Goal: Task Accomplishment & Management: Manage account settings

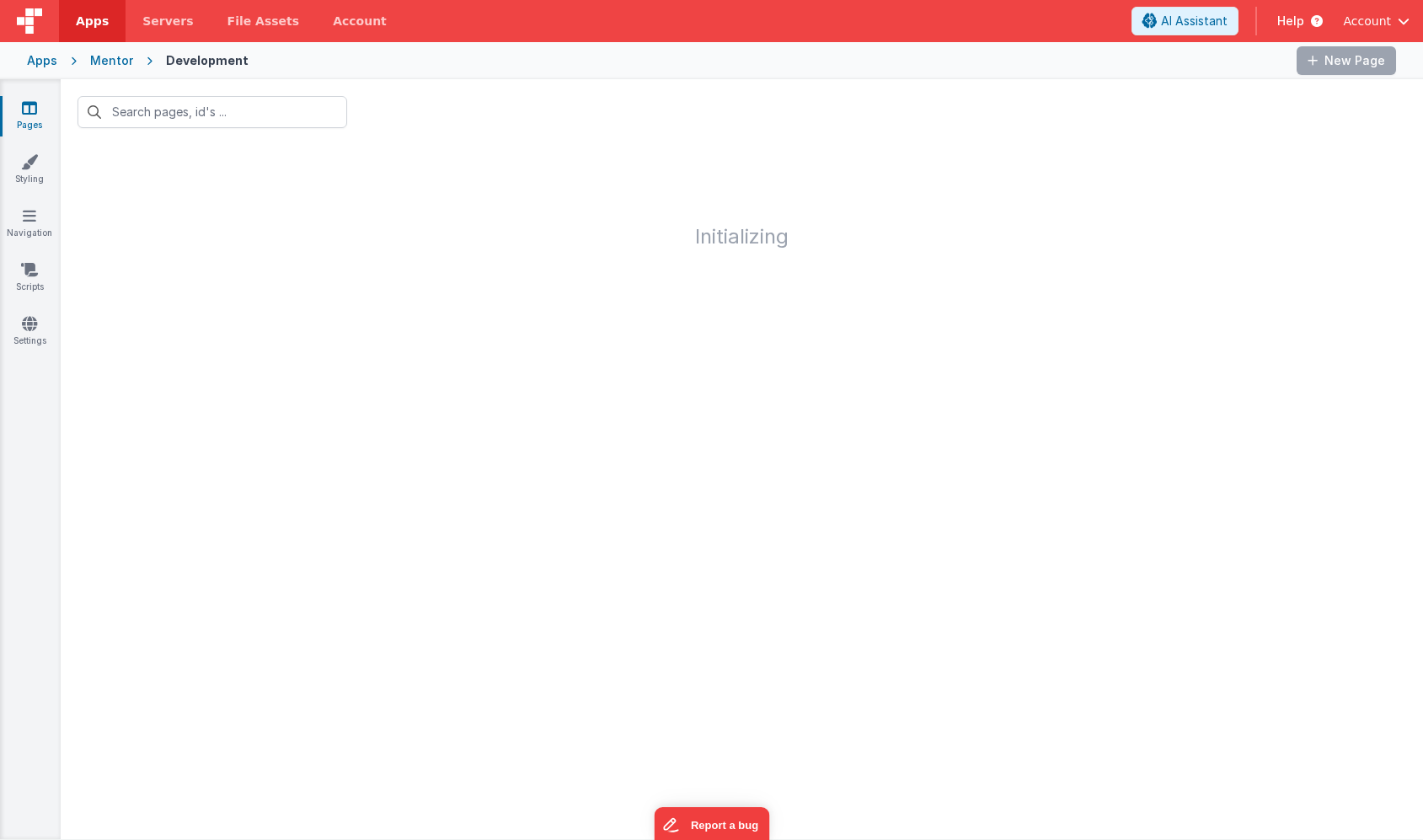
click at [1388, 24] on span "Account" at bounding box center [1367, 21] width 48 height 17
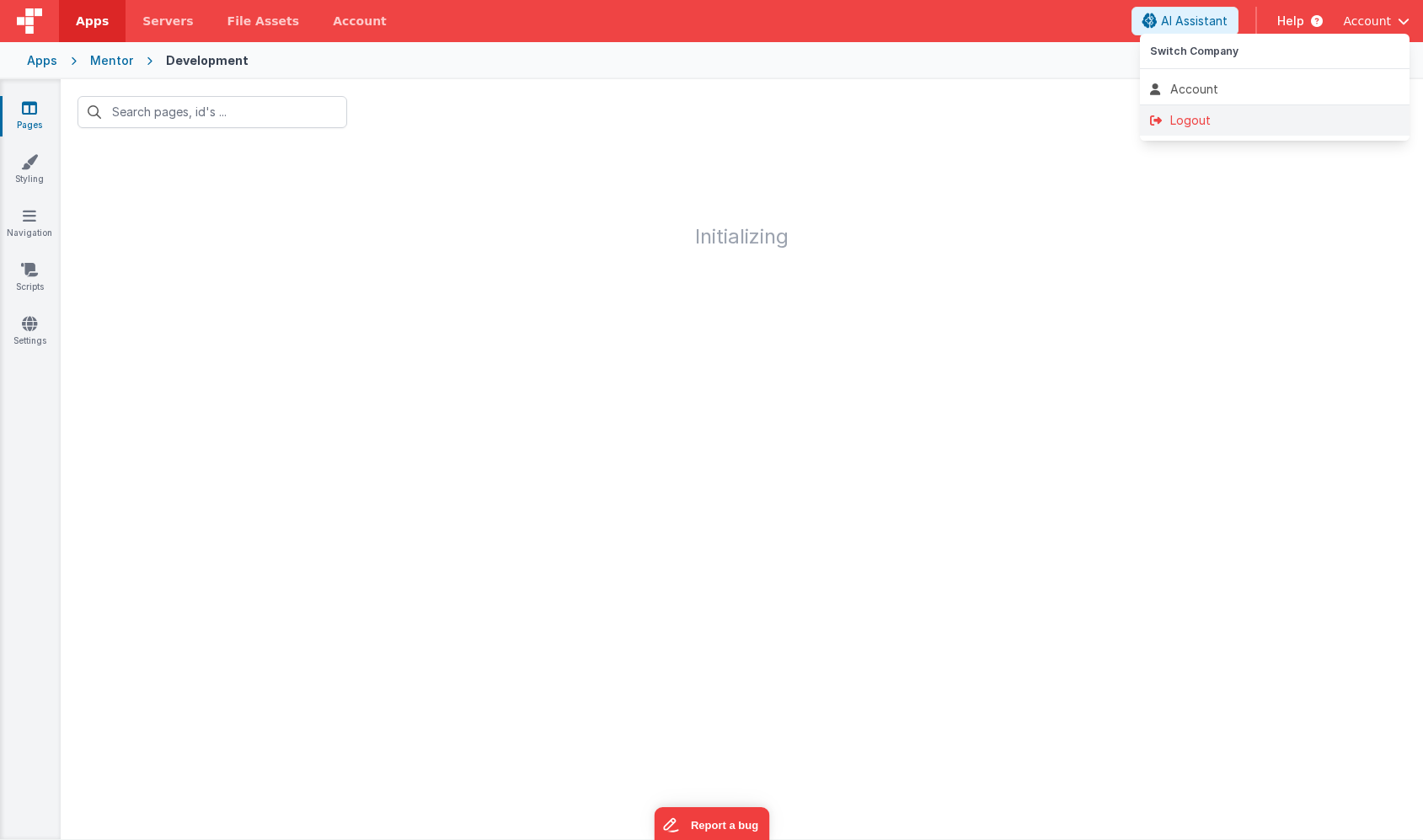
click at [1239, 119] on div "Logout" at bounding box center [1275, 121] width 249 height 17
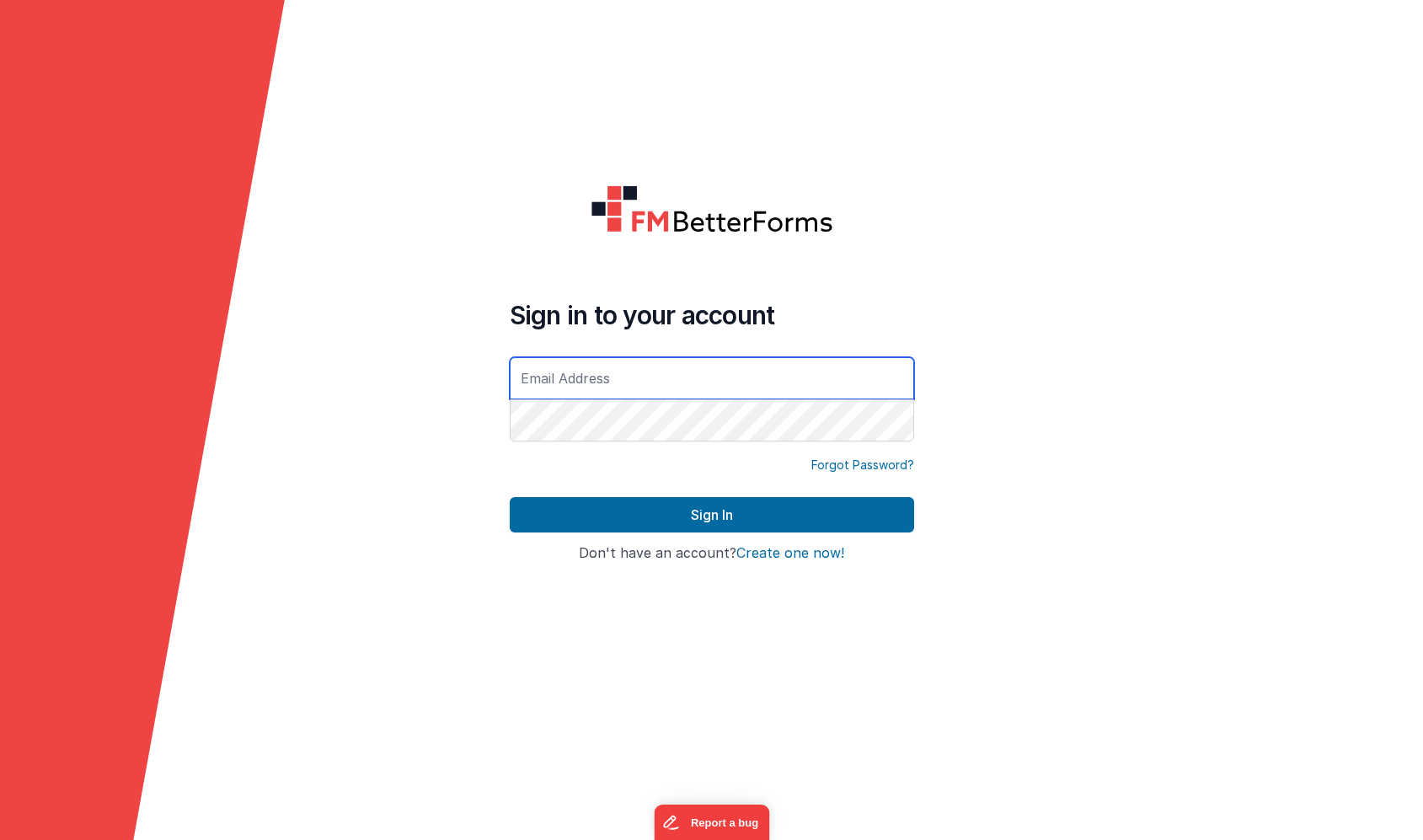
click at [655, 384] on input "text" at bounding box center [711, 378] width 404 height 42
type input "[PERSON_NAME][EMAIL_ADDRESS][DOMAIN_NAME]"
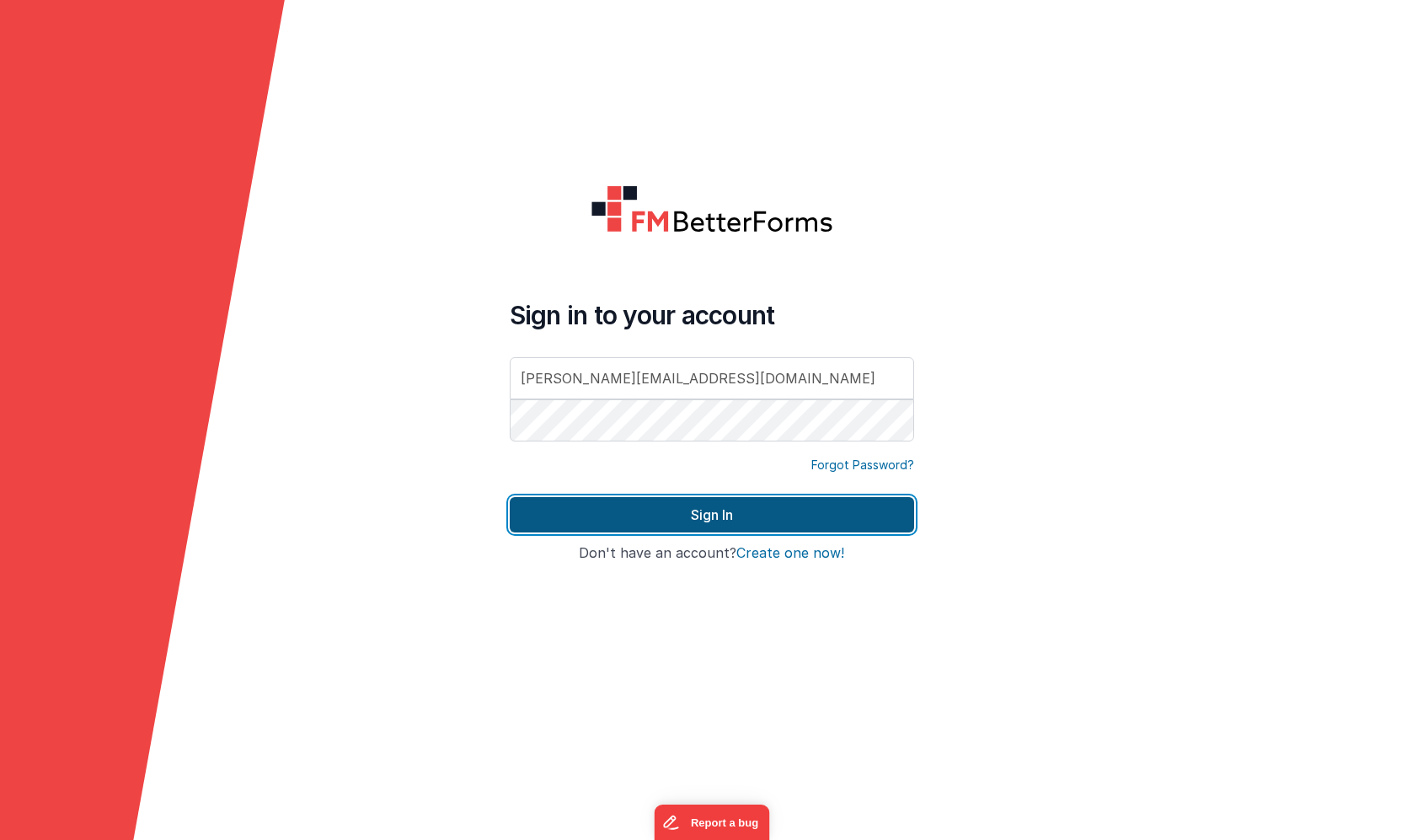
click at [727, 511] on button "Sign In" at bounding box center [711, 514] width 404 height 35
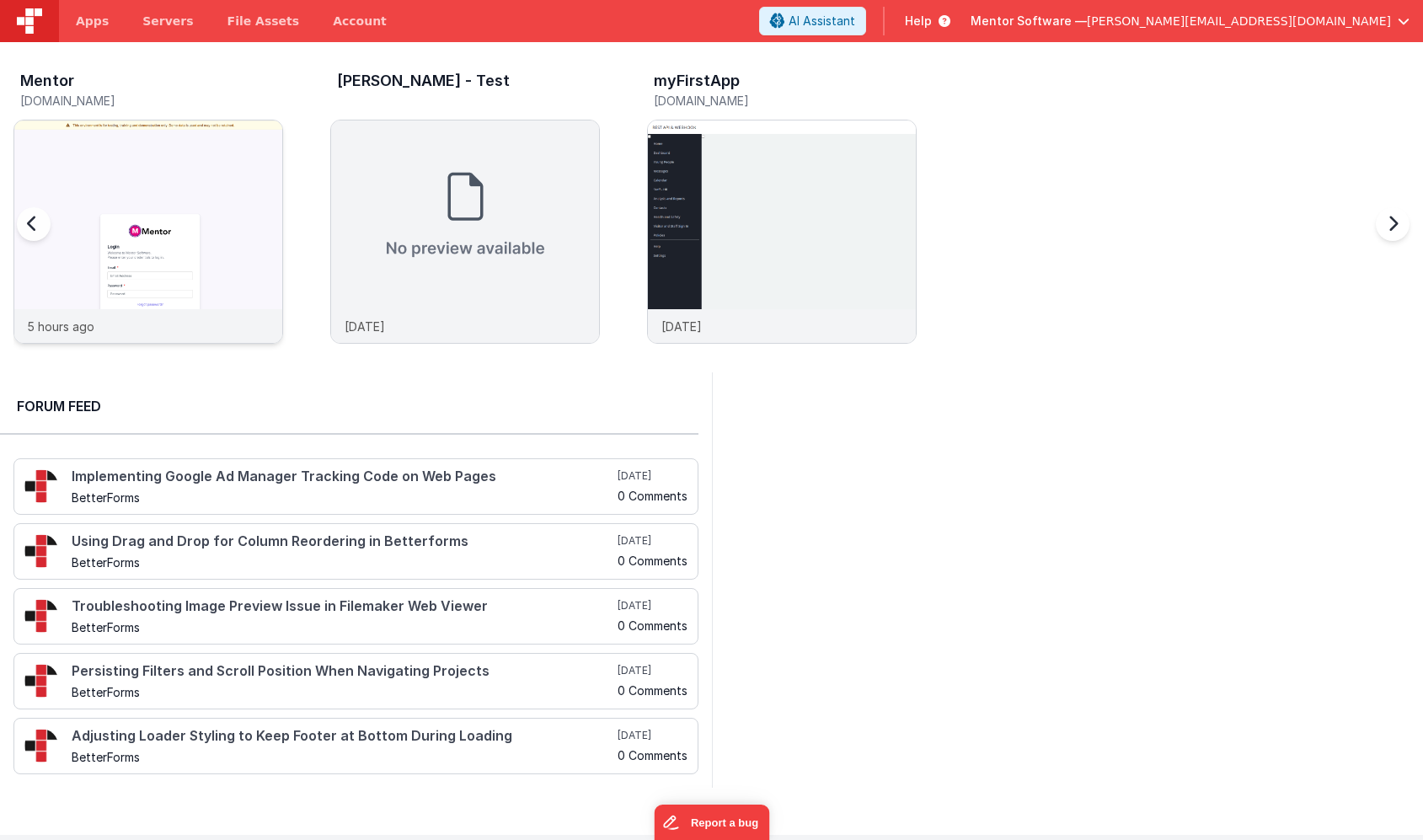
click at [241, 174] on img at bounding box center [148, 255] width 268 height 268
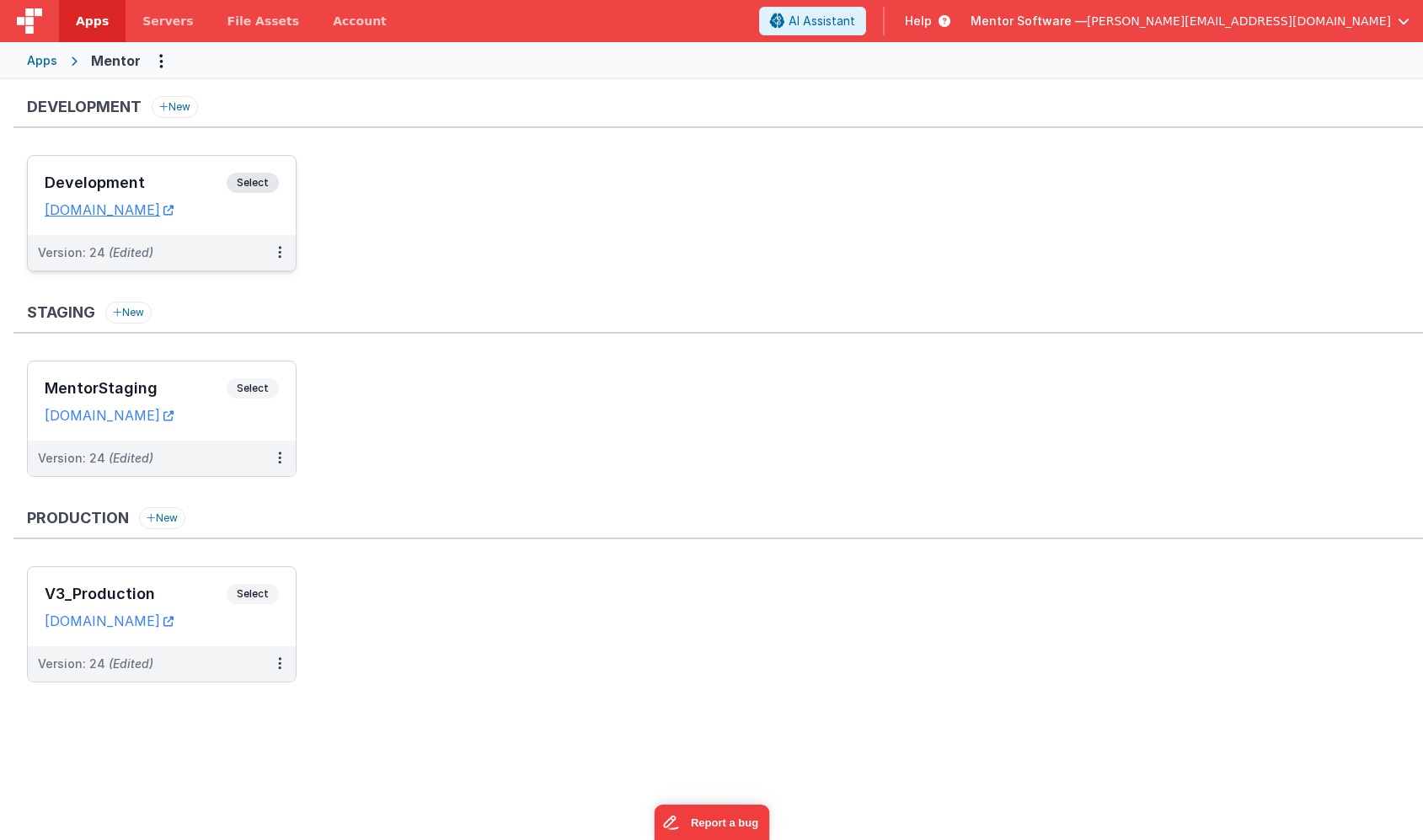
click at [193, 160] on div "Development Select URLs [DOMAIN_NAME]" at bounding box center [162, 195] width 268 height 79
